Goal: Find specific page/section: Find specific page/section

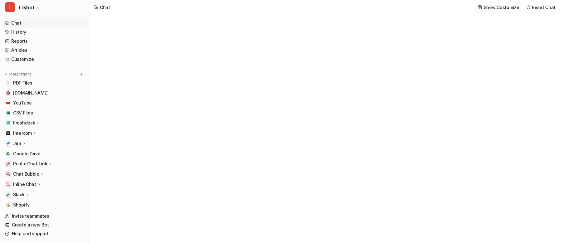
type textarea "**********"
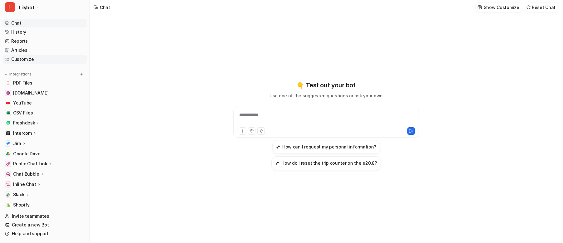
click at [35, 56] on link "Customize" at bounding box center [44, 59] width 85 height 9
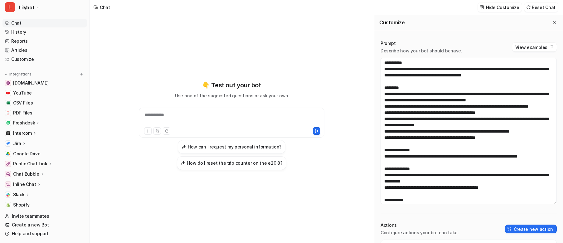
drag, startPoint x: 551, startPoint y: 134, endPoint x: 540, endPoint y: 202, distance: 68.9
click at [540, 202] on textarea at bounding box center [469, 131] width 176 height 147
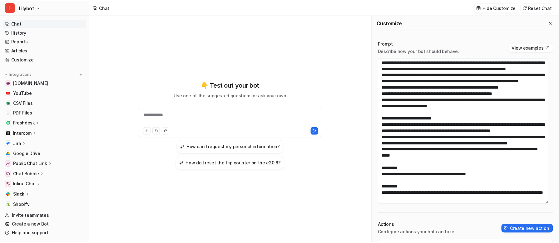
scroll to position [356, 0]
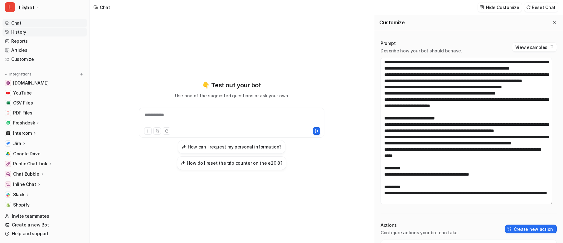
click at [38, 36] on ul "Chat History Reports Articles Customize" at bounding box center [44, 41] width 85 height 45
click at [34, 40] on link "Reports" at bounding box center [44, 41] width 85 height 9
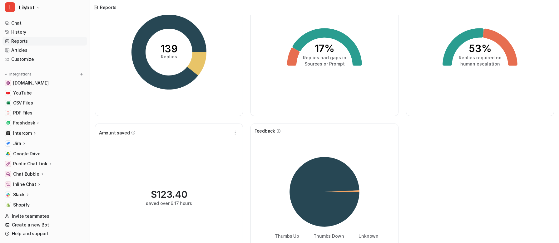
scroll to position [73, 0]
